Goal: Information Seeking & Learning: Learn about a topic

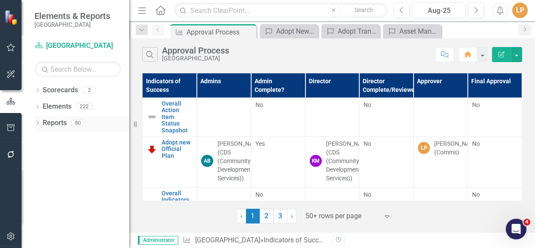
drag, startPoint x: 38, startPoint y: 121, endPoint x: 39, endPoint y: 116, distance: 4.4
click at [38, 121] on div "Dropdown" at bounding box center [37, 123] width 6 height 7
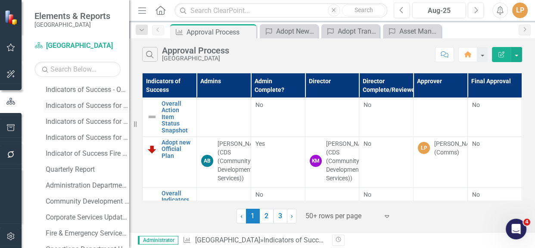
scroll to position [313, 0]
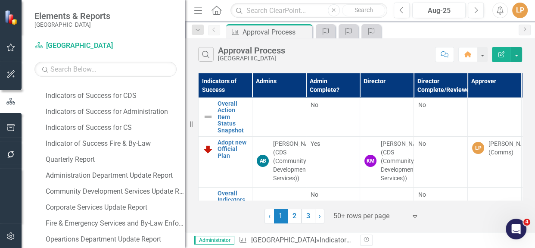
drag, startPoint x: 129, startPoint y: 133, endPoint x: 185, endPoint y: 141, distance: 56.7
click at [185, 141] on div "Resize" at bounding box center [188, 124] width 7 height 248
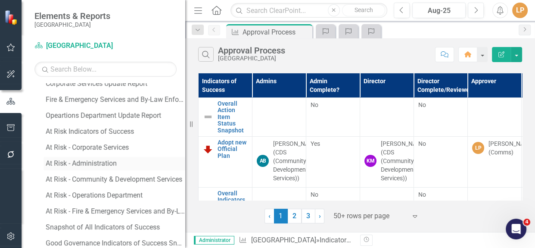
scroll to position [431, 0]
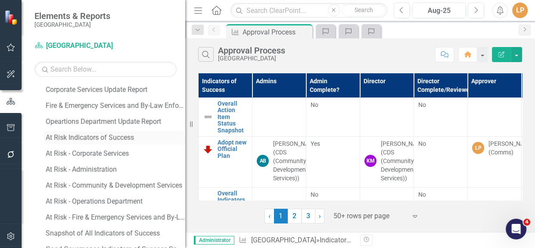
click at [83, 135] on div "At Risk Indicators of Success" at bounding box center [116, 138] width 140 height 8
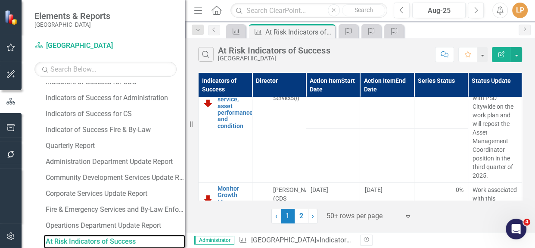
scroll to position [235, 0]
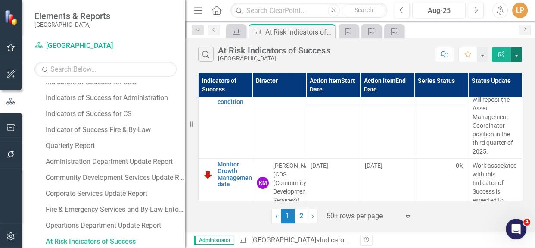
click at [515, 54] on button "button" at bounding box center [516, 54] width 11 height 15
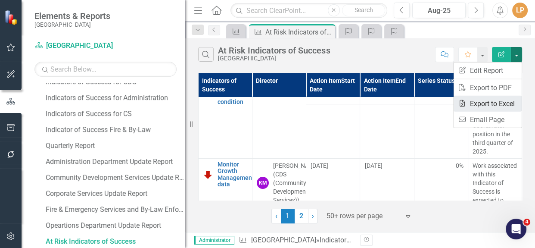
click at [477, 103] on link "Excel Export to Excel" at bounding box center [488, 104] width 68 height 16
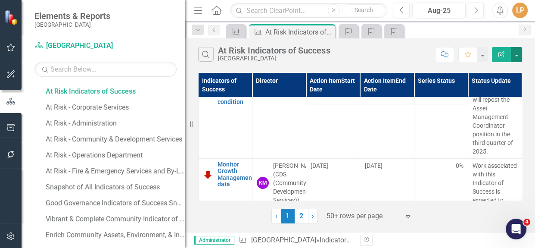
scroll to position [518, 0]
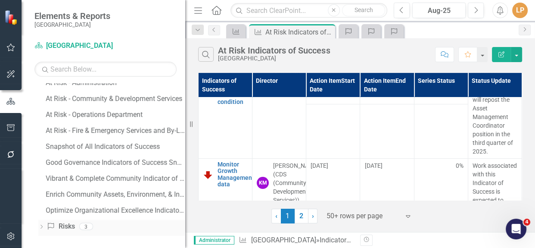
click at [39, 222] on div "Dropdown Risks & Issues Risks 3" at bounding box center [111, 227] width 147 height 16
click at [42, 222] on div "Dropdown Risks & Issues Risks 3" at bounding box center [111, 227] width 147 height 16
click at [45, 225] on div "Dropdown Risks & Issues Risks 3" at bounding box center [111, 227] width 147 height 16
click at [41, 225] on icon "Dropdown" at bounding box center [41, 227] width 6 height 5
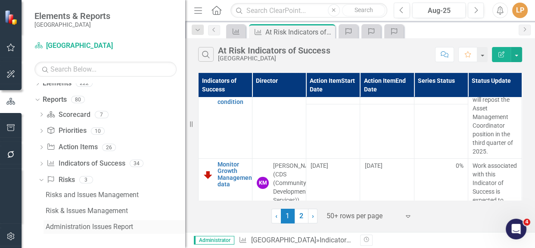
click at [94, 226] on div "Administration Issues Report" at bounding box center [116, 227] width 140 height 8
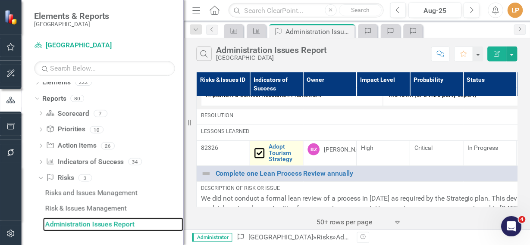
scroll to position [313, 0]
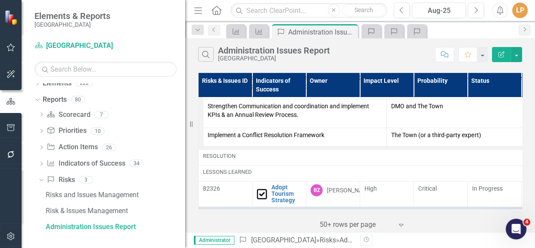
click at [212, 189] on div "82326" at bounding box center [225, 188] width 45 height 9
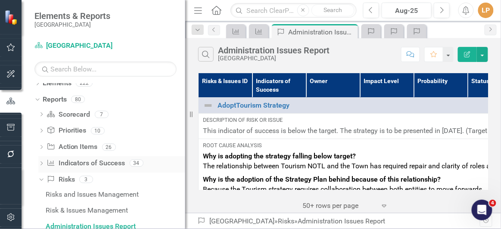
scroll to position [42, 0]
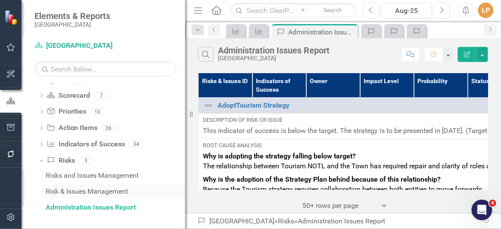
click at [73, 193] on div "Risk & Issues Management" at bounding box center [116, 192] width 140 height 8
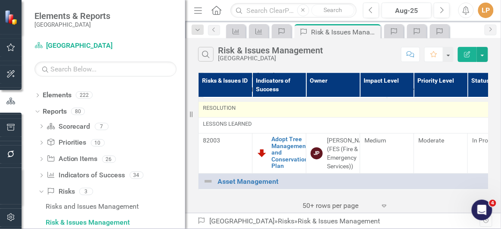
scroll to position [548, 0]
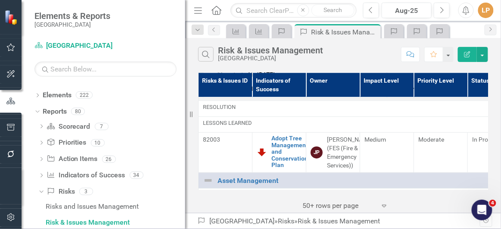
drag, startPoint x: 221, startPoint y: 144, endPoint x: 208, endPoint y: 144, distance: 13.4
click at [207, 144] on div "82003" at bounding box center [225, 139] width 45 height 9
copy div "82003"
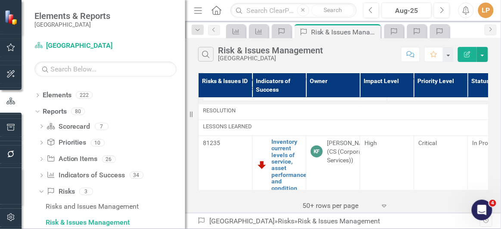
scroll to position [980, 0]
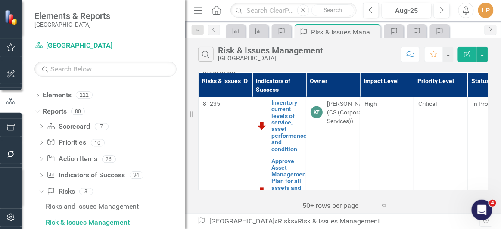
drag, startPoint x: 222, startPoint y: 117, endPoint x: 228, endPoint y: 114, distance: 6.4
click at [224, 108] on div "81235" at bounding box center [225, 104] width 45 height 9
click at [228, 108] on div "81235" at bounding box center [225, 104] width 45 height 9
drag, startPoint x: 219, startPoint y: 113, endPoint x: 204, endPoint y: 113, distance: 15.1
click at [204, 108] on div "81235" at bounding box center [225, 104] width 45 height 9
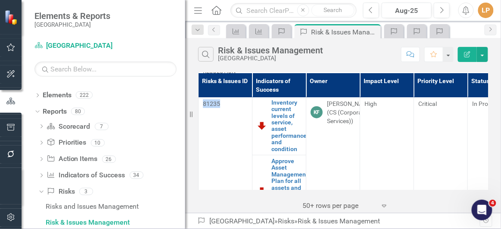
copy div "81235"
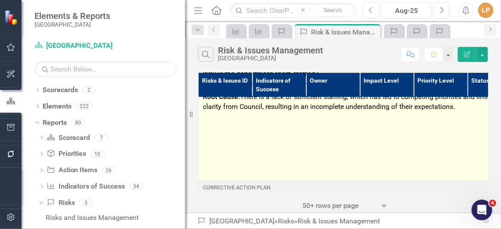
scroll to position [1411, 0]
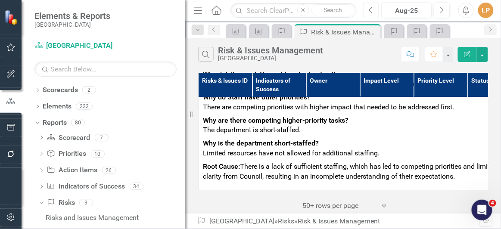
click at [370, 11] on icon "Previous" at bounding box center [371, 10] width 5 height 8
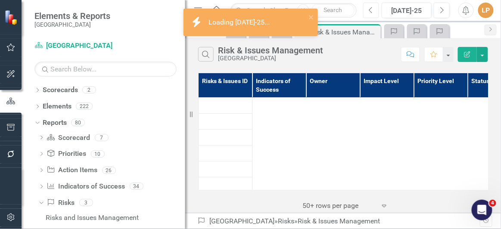
click at [370, 11] on icon "Previous" at bounding box center [371, 10] width 5 height 8
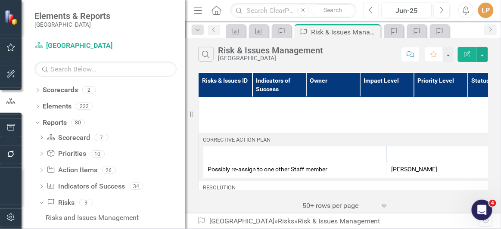
scroll to position [1568, 0]
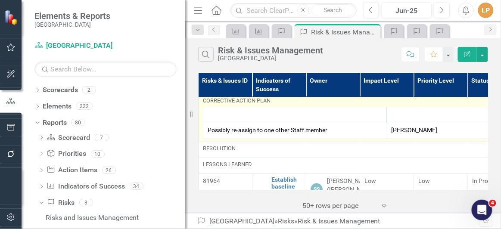
click at [282, 120] on p "Mitigation Measure or Resource" at bounding box center [295, 115] width 175 height 10
click at [241, 118] on strong "Mitigation Measure or Resource" at bounding box center [252, 114] width 88 height 7
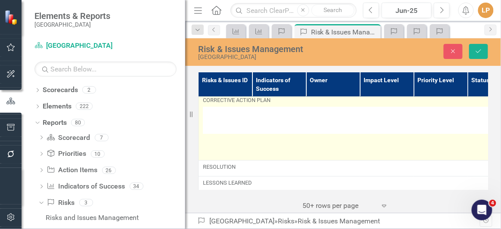
type textarea "<table style="border-collapse: collapse; width: 100%;" border="1"><colgroup><co…"
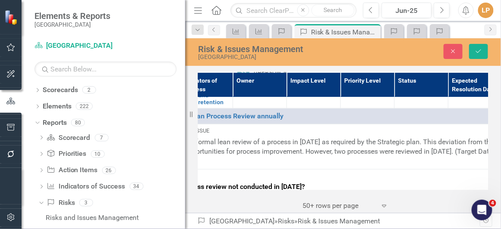
scroll to position [1842, 73]
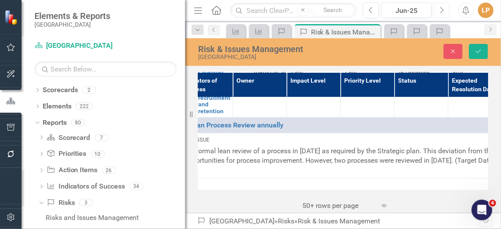
click at [443, 11] on button "Next" at bounding box center [442, 11] width 16 height 16
click at [443, 11] on icon "Next" at bounding box center [442, 10] width 5 height 8
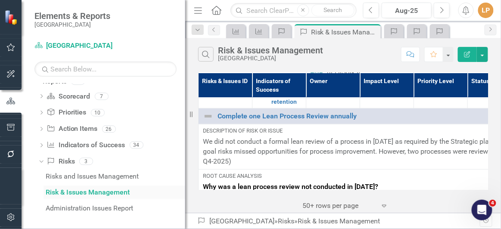
scroll to position [42, 0]
click at [79, 206] on div "Administration Issues Report" at bounding box center [116, 208] width 140 height 8
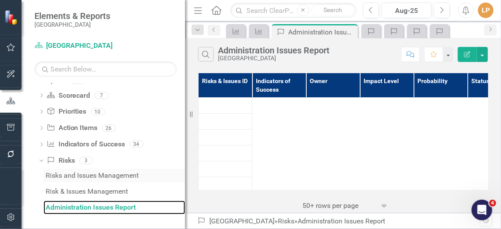
scroll to position [27, 0]
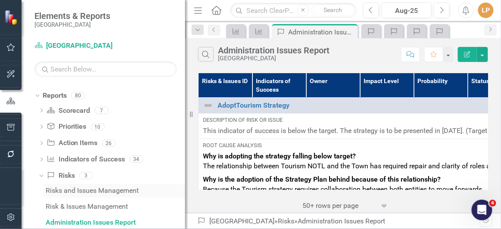
click at [77, 188] on div "Risks and Issues Management" at bounding box center [116, 191] width 140 height 8
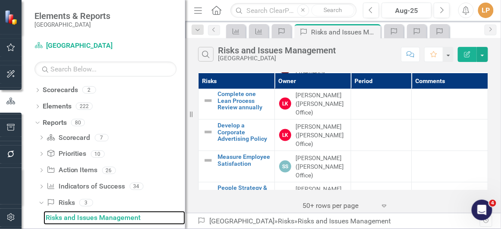
scroll to position [293, 0]
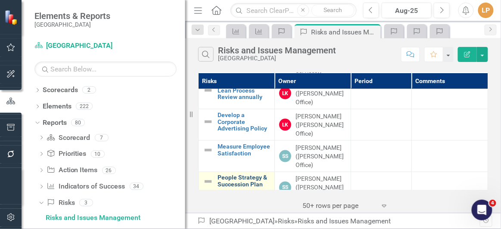
click at [235, 175] on link "People Strategy & Succession Plan" at bounding box center [244, 181] width 53 height 13
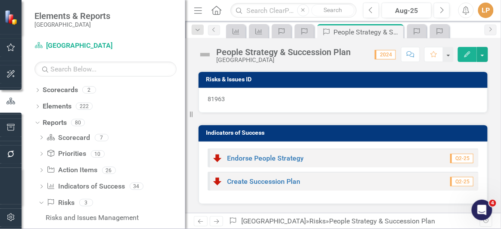
drag, startPoint x: 236, startPoint y: 99, endPoint x: 203, endPoint y: 98, distance: 33.2
click at [200, 98] on div "81963" at bounding box center [343, 100] width 289 height 25
drag, startPoint x: 225, startPoint y: 98, endPoint x: 204, endPoint y: 97, distance: 20.3
click at [200, 97] on div "81963" at bounding box center [343, 100] width 289 height 25
click at [397, 31] on icon "Close" at bounding box center [395, 31] width 9 height 7
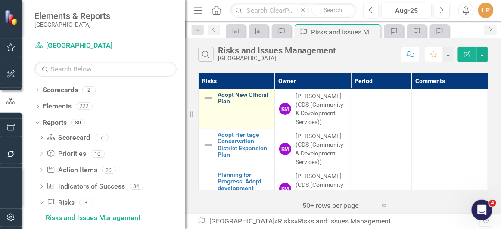
click at [229, 102] on link "Adopt New Official Plan" at bounding box center [244, 98] width 53 height 13
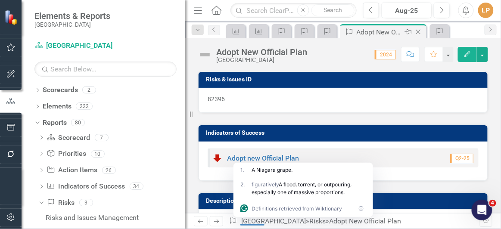
click at [417, 31] on icon "Close" at bounding box center [418, 31] width 9 height 7
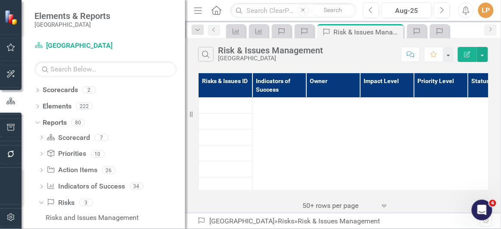
scroll to position [11, 0]
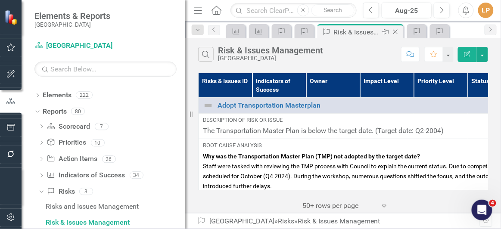
click at [395, 30] on icon "Close" at bounding box center [395, 31] width 9 height 7
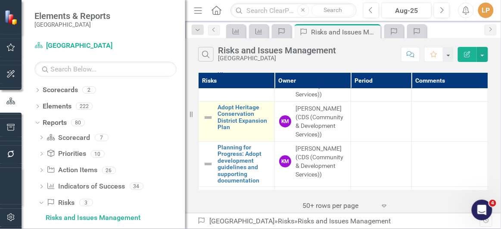
scroll to position [39, 0]
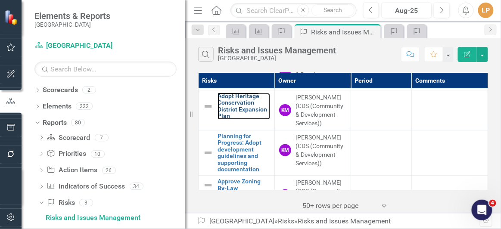
drag, startPoint x: 250, startPoint y: 104, endPoint x: 2, endPoint y: 72, distance: 250.4
click at [250, 104] on link "Adopt Heritage Conservation District Expansion Plan" at bounding box center [244, 106] width 53 height 27
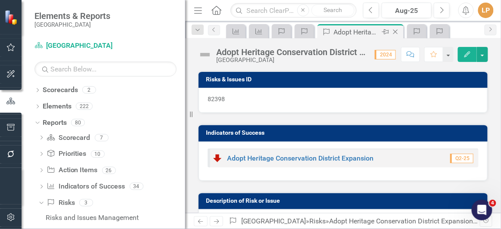
click at [397, 31] on icon "Close" at bounding box center [395, 31] width 9 height 7
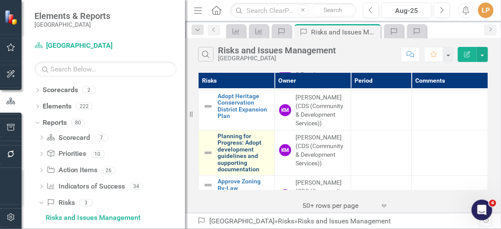
scroll to position [78, 0]
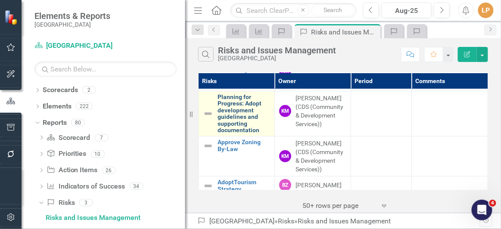
click at [236, 119] on link "Planning for Progress: Adopt development guidelines and supporting documentation" at bounding box center [244, 114] width 53 height 40
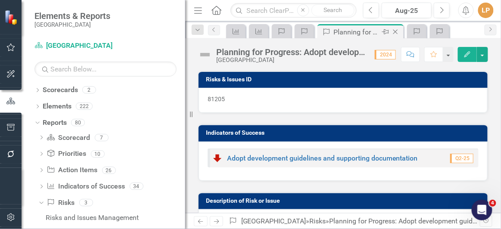
click at [398, 29] on icon "Close" at bounding box center [395, 31] width 9 height 7
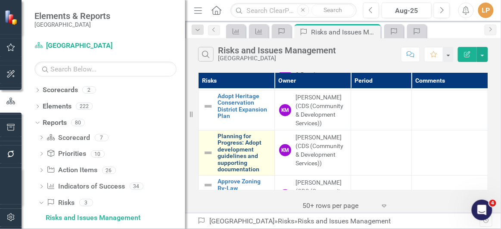
scroll to position [78, 0]
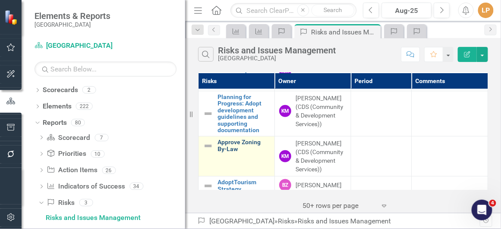
click at [237, 143] on link "Approve Zoning By-Law" at bounding box center [244, 145] width 53 height 13
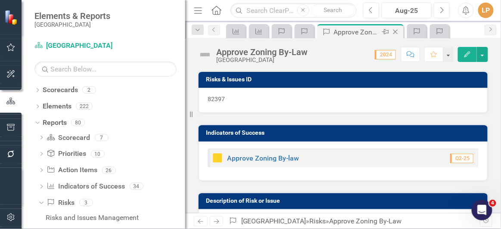
click at [397, 28] on icon "Close" at bounding box center [395, 31] width 9 height 7
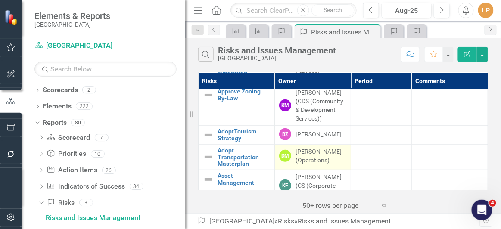
scroll to position [117, 0]
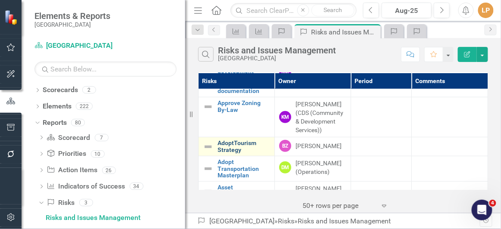
click at [224, 145] on link "AdoptTourism Strategy" at bounding box center [244, 146] width 53 height 13
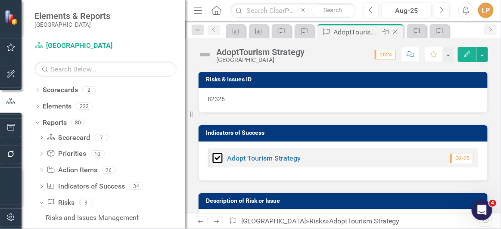
click at [396, 29] on icon "Close" at bounding box center [395, 31] width 9 height 7
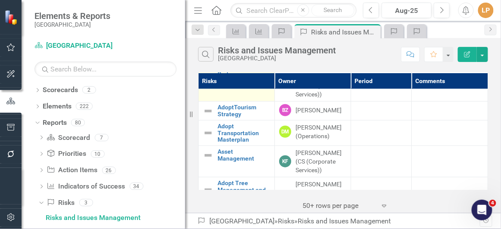
scroll to position [157, 0]
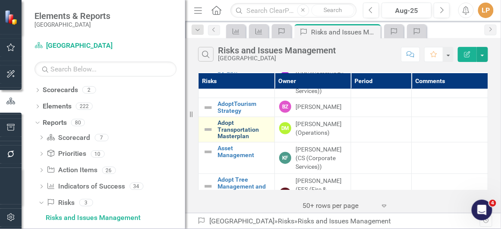
click at [232, 125] on link "Adopt Transportation Masterplan" at bounding box center [244, 130] width 53 height 20
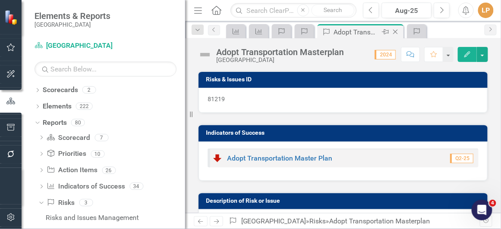
click at [395, 33] on icon "Close" at bounding box center [395, 31] width 9 height 7
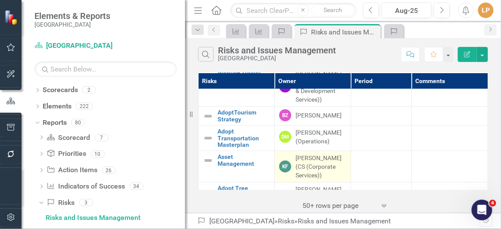
scroll to position [157, 0]
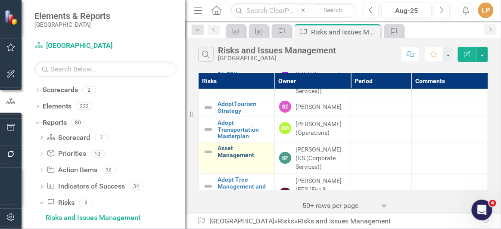
click at [236, 153] on link "Asset Management" at bounding box center [244, 151] width 53 height 13
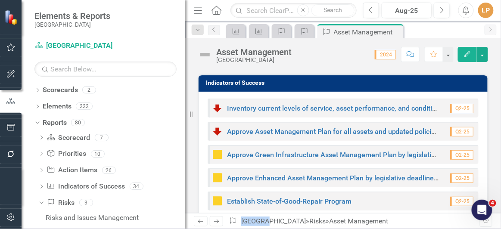
scroll to position [78, 0]
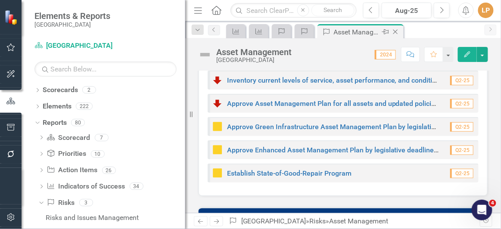
click at [396, 31] on icon "Close" at bounding box center [395, 31] width 9 height 7
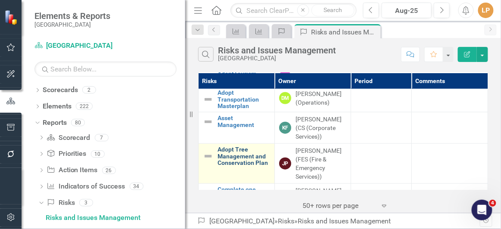
scroll to position [196, 0]
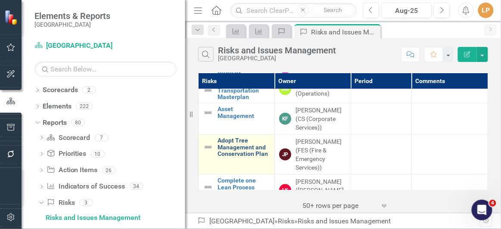
click at [243, 147] on link "Adopt Tree Management and Conservation Plan" at bounding box center [244, 148] width 53 height 20
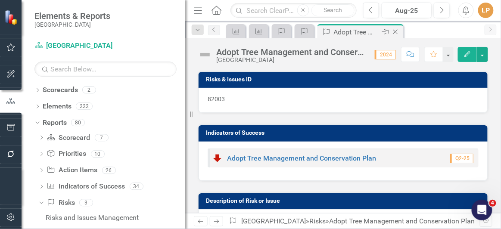
click at [398, 29] on icon "Close" at bounding box center [395, 31] width 9 height 7
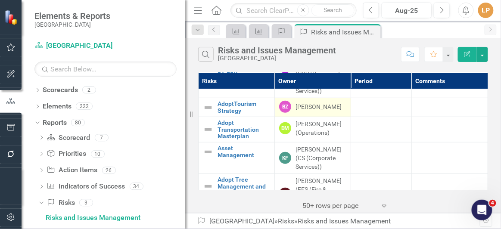
scroll to position [235, 0]
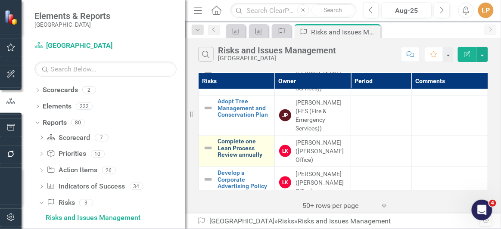
click at [234, 141] on link "Complete one Lean Process Review annually" at bounding box center [244, 148] width 53 height 20
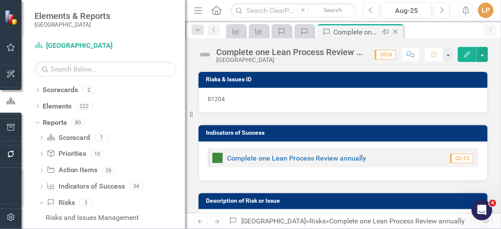
click at [397, 33] on icon at bounding box center [396, 32] width 5 height 5
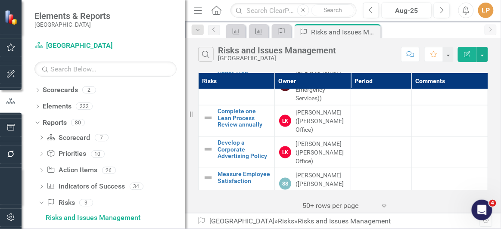
scroll to position [274, 0]
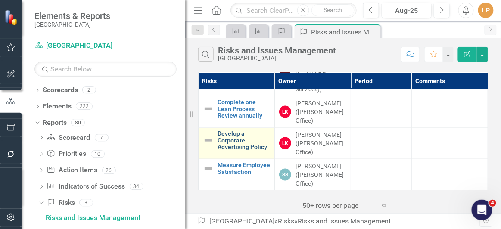
click at [230, 131] on link "Develop a Corporate Advertising Policy" at bounding box center [244, 141] width 53 height 20
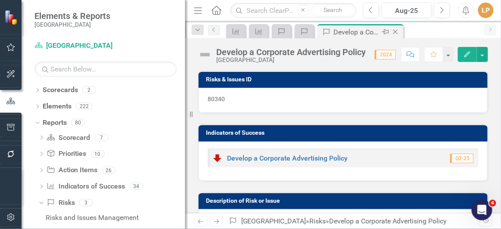
click at [397, 30] on icon at bounding box center [396, 32] width 5 height 5
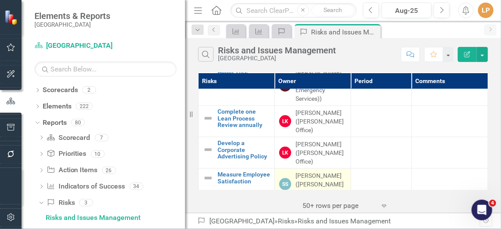
scroll to position [274, 0]
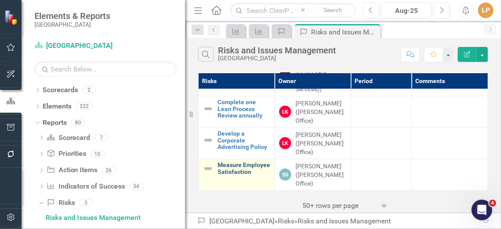
click at [230, 162] on link "Measure Employee Satisfaction" at bounding box center [244, 168] width 53 height 13
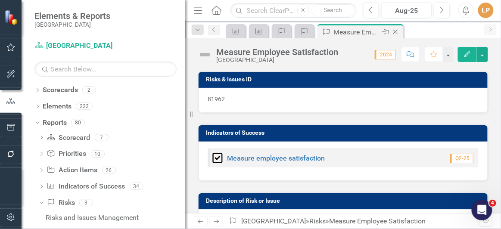
click at [399, 31] on icon "Close" at bounding box center [395, 31] width 9 height 7
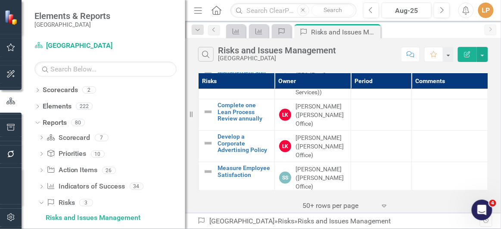
scroll to position [293, 0]
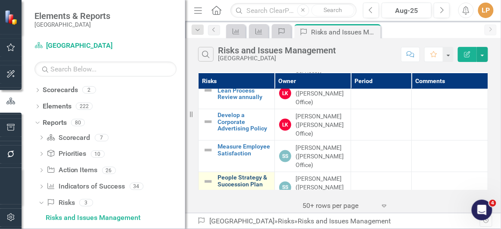
click at [233, 175] on link "People Strategy & Succession Plan" at bounding box center [244, 181] width 53 height 13
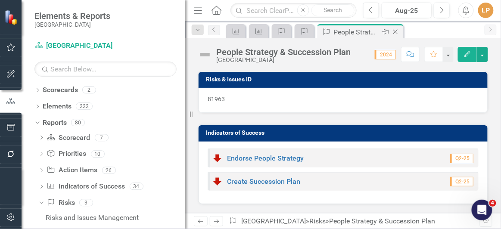
click at [398, 31] on icon "Close" at bounding box center [395, 31] width 9 height 7
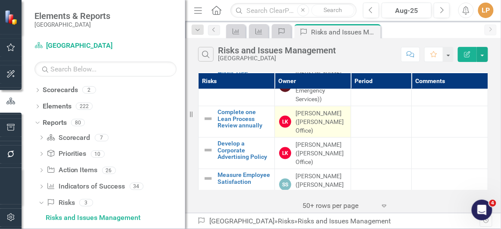
scroll to position [293, 0]
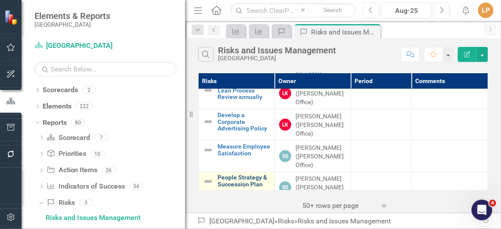
click at [231, 175] on link "People Strategy & Succession Plan" at bounding box center [244, 181] width 53 height 13
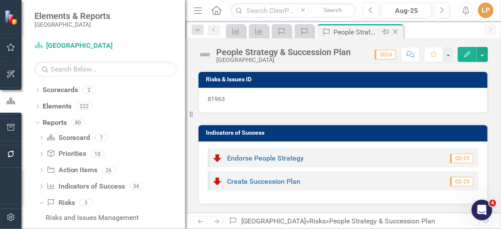
click at [394, 31] on icon "Close" at bounding box center [395, 31] width 9 height 7
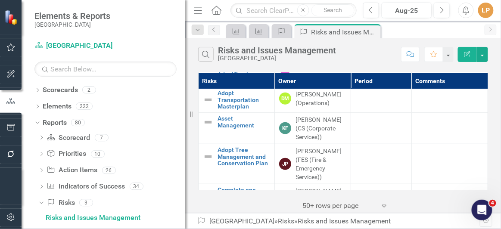
scroll to position [175, 0]
